Goal: Register for event/course

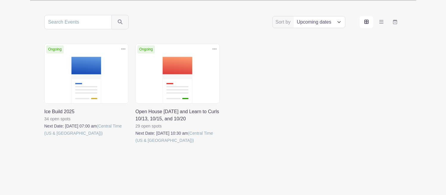
scroll to position [113, 0]
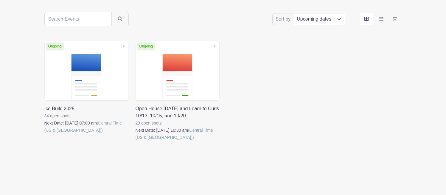
click at [44, 133] on link at bounding box center [44, 133] width 0 height 0
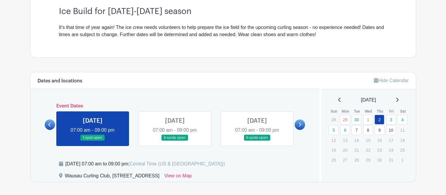
scroll to position [179, 0]
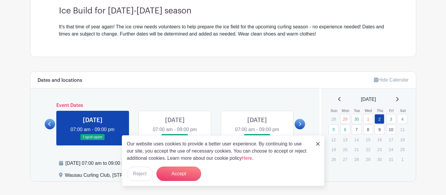
click at [316, 142] on img at bounding box center [318, 144] width 4 height 4
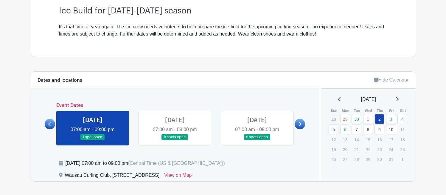
click at [300, 122] on icon at bounding box center [300, 124] width 3 height 4
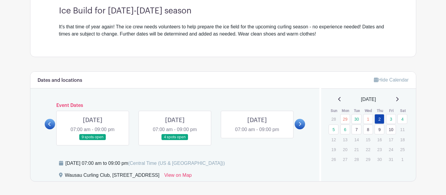
click at [93, 140] on link at bounding box center [93, 140] width 0 height 0
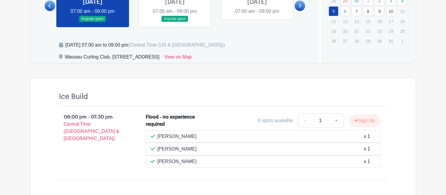
scroll to position [298, 0]
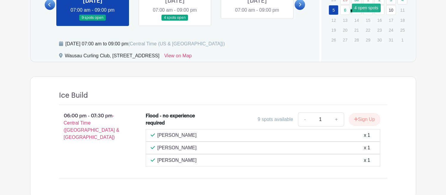
click at [344, 12] on link "6" at bounding box center [345, 10] width 10 height 10
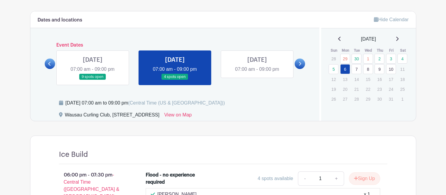
scroll to position [312, 0]
